Goal: Information Seeking & Learning: Learn about a topic

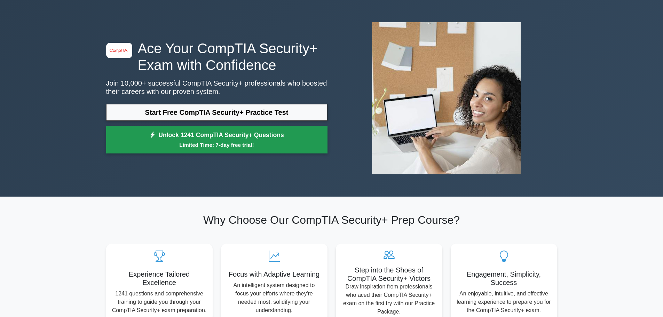
scroll to position [35, 0]
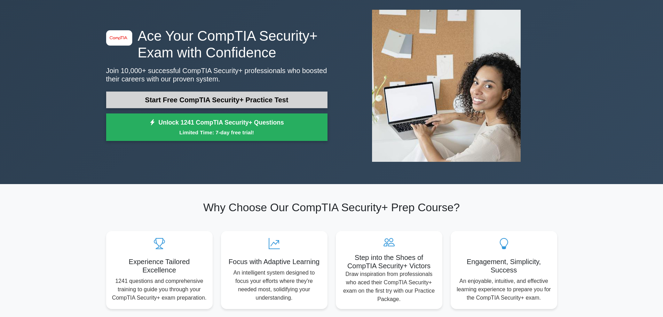
click at [226, 97] on link "Start Free CompTIA Security+ Practice Test" at bounding box center [216, 99] width 221 height 17
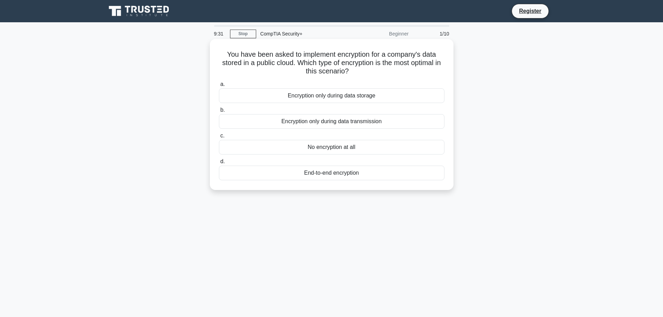
click at [377, 173] on div "End-to-end encryption" at bounding box center [331, 173] width 225 height 15
click at [219, 164] on input "d. End-to-end encryption" at bounding box center [219, 161] width 0 height 5
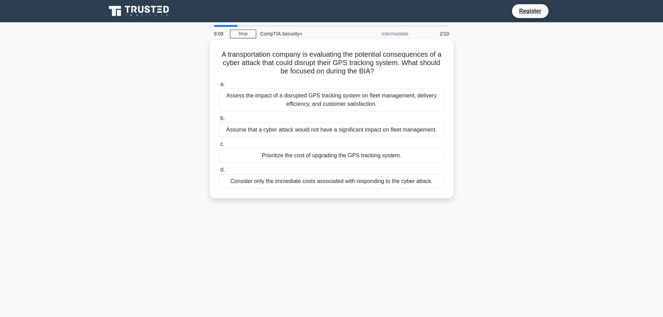
click at [393, 95] on div "Assess the impact of a disrupted GPS tracking system on fleet management, deliv…" at bounding box center [331, 99] width 225 height 23
click at [219, 87] on input "a. Assess the impact of a disrupted GPS tracking system on fleet management, de…" at bounding box center [219, 84] width 0 height 5
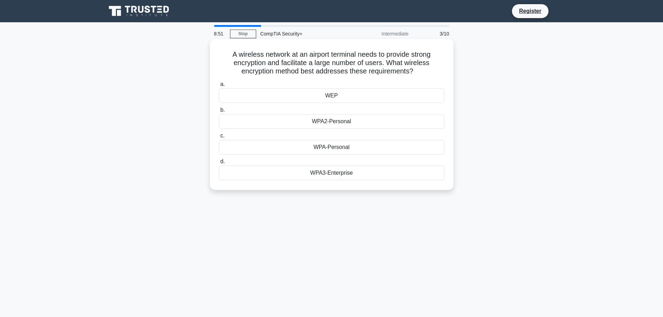
click at [340, 174] on div "WPA3-Enterprise" at bounding box center [331, 173] width 225 height 15
click at [219, 164] on input "d. WPA3-Enterprise" at bounding box center [219, 161] width 0 height 5
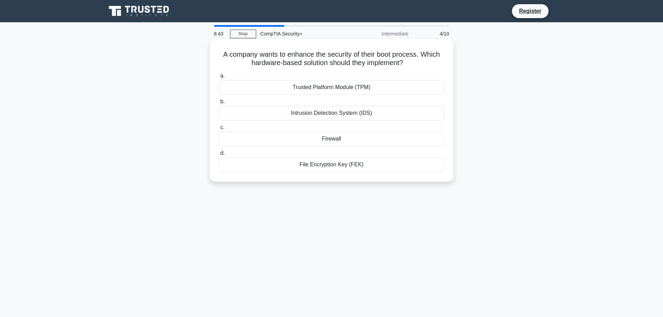
click at [372, 85] on div "Trusted Platform Module (TPM)" at bounding box center [331, 87] width 225 height 15
click at [219, 78] on input "a. Trusted Platform Module (TPM)" at bounding box center [219, 76] width 0 height 5
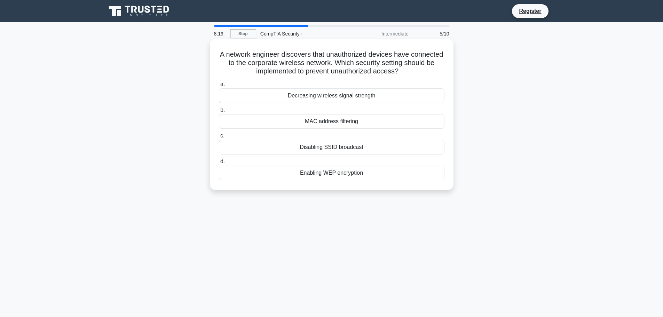
click at [351, 150] on div "Disabling SSID broadcast" at bounding box center [331, 147] width 225 height 15
click at [219, 138] on input "c. Disabling SSID broadcast" at bounding box center [219, 136] width 0 height 5
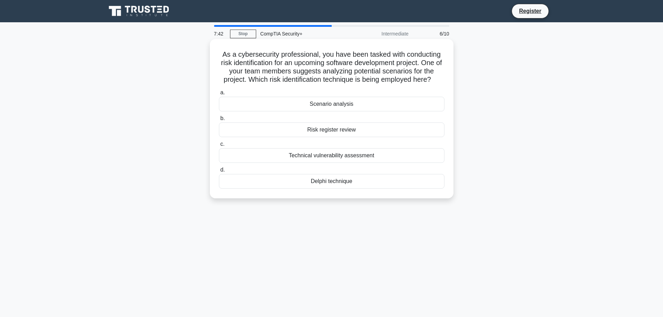
click at [361, 129] on div "Risk register review" at bounding box center [331, 129] width 225 height 15
click at [219, 121] on input "b. Risk register review" at bounding box center [219, 118] width 0 height 5
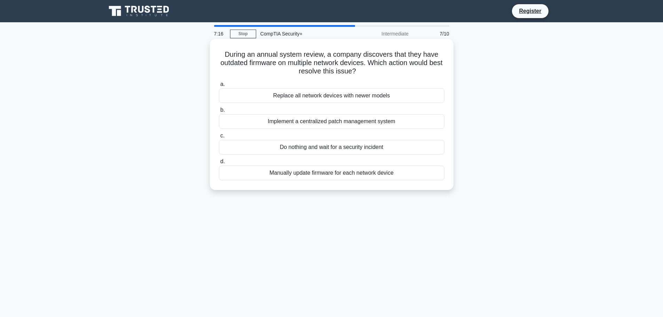
click at [356, 96] on div "Replace all network devices with newer models" at bounding box center [331, 95] width 225 height 15
click at [219, 87] on input "a. Replace all network devices with newer models" at bounding box center [219, 84] width 0 height 5
click at [377, 121] on div "Network congestion; upgrade the network infrastructure" at bounding box center [331, 121] width 225 height 15
click at [219, 112] on input "b. Network congestion; upgrade the network infrastructure" at bounding box center [219, 110] width 0 height 5
click at [371, 174] on div "Check if the new motherboard's firmware supports Secure Boot" at bounding box center [331, 173] width 225 height 15
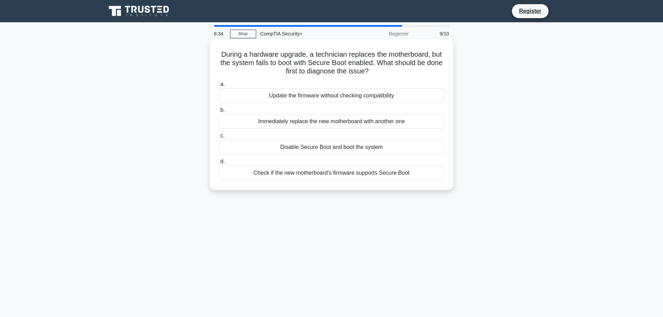
click at [219, 164] on input "d. Check if the new motherboard's firmware supports Secure Boot" at bounding box center [219, 161] width 0 height 5
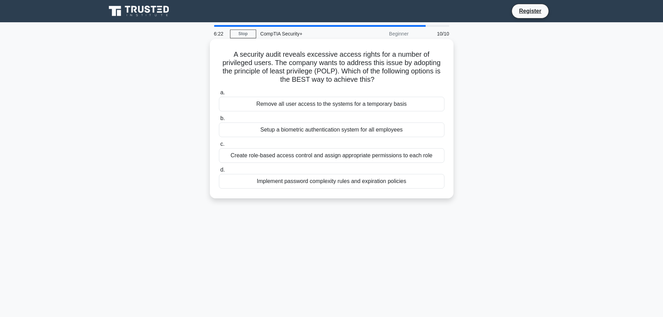
click at [379, 154] on div "Create role-based access control and assign appropriate permissions to each role" at bounding box center [331, 155] width 225 height 15
click at [219, 146] on input "c. Create role-based access control and assign appropriate permissions to each …" at bounding box center [219, 144] width 0 height 5
